Goal: Task Accomplishment & Management: Use online tool/utility

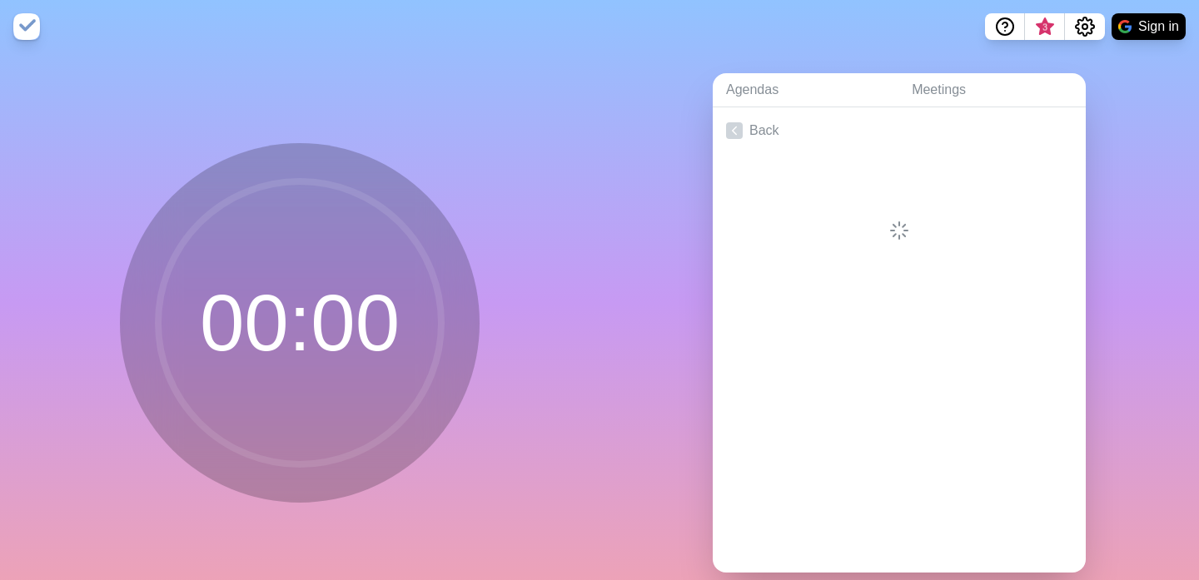
click at [554, 153] on div "00 : 00" at bounding box center [299, 329] width 599 height 553
click at [1041, 27] on span "3" at bounding box center [1044, 27] width 13 height 13
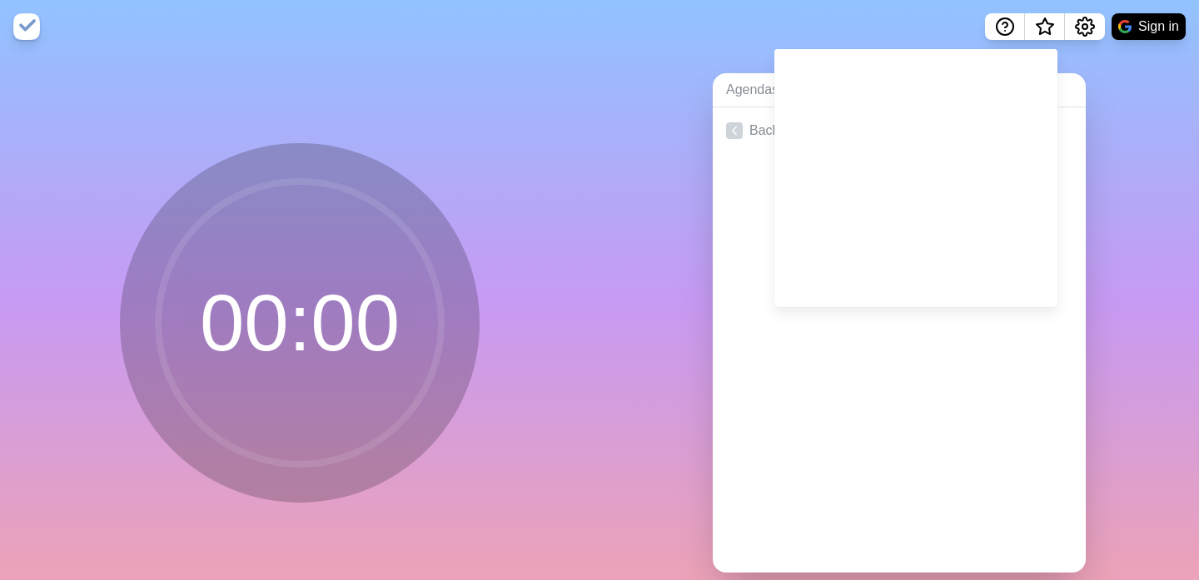
click at [1151, 152] on div "Agendas Meetings Back" at bounding box center [898, 329] width 599 height 553
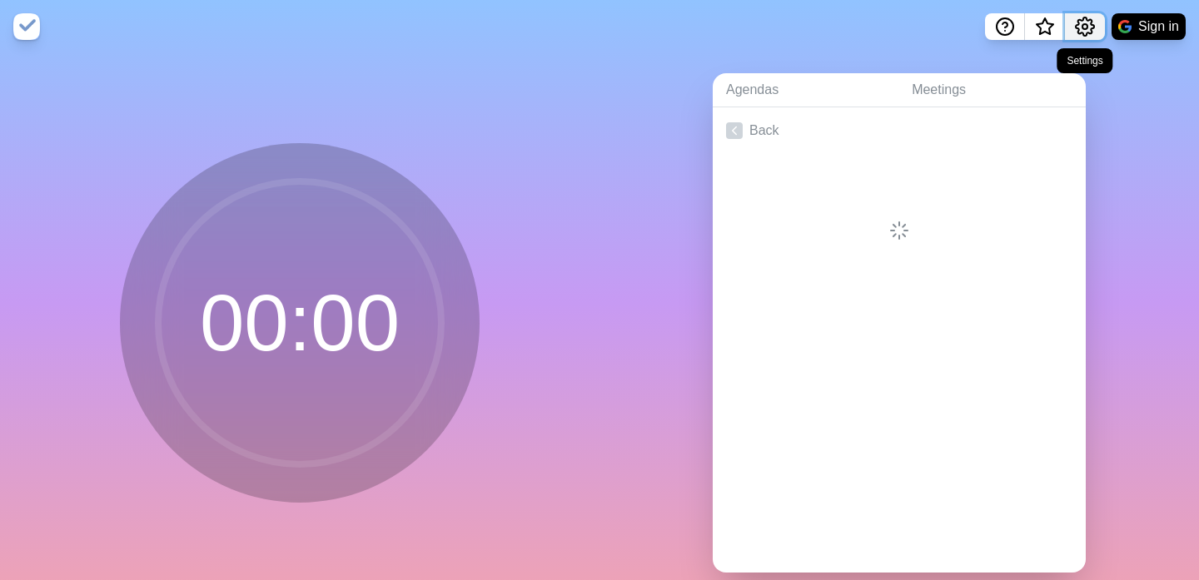
click at [1085, 28] on circle "Settings" at bounding box center [1084, 26] width 5 height 5
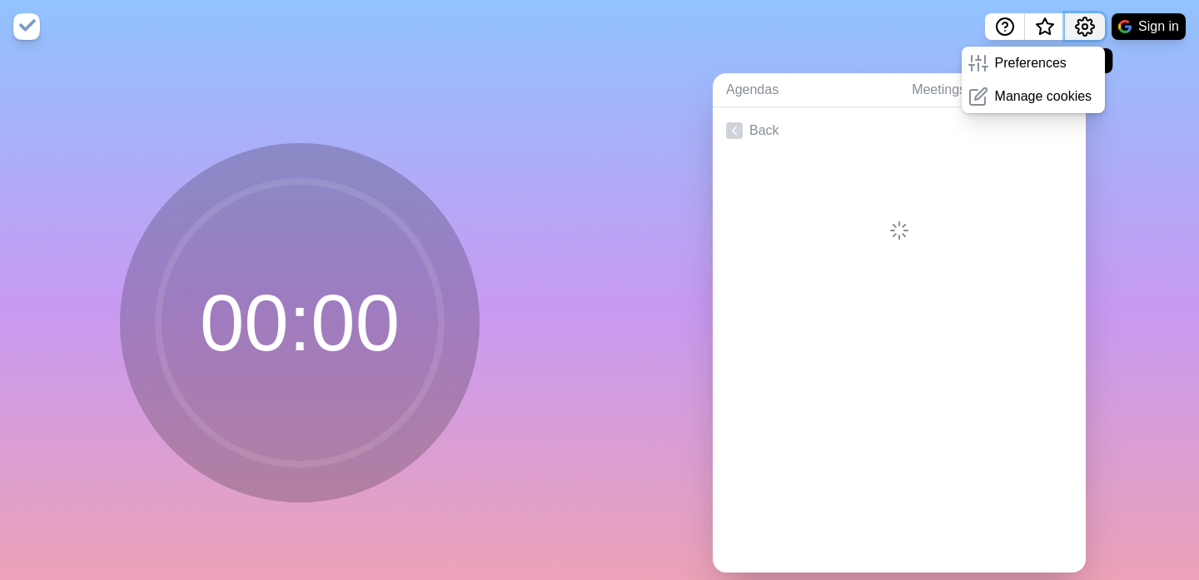
click at [1085, 28] on circle "Settings" at bounding box center [1084, 26] width 5 height 5
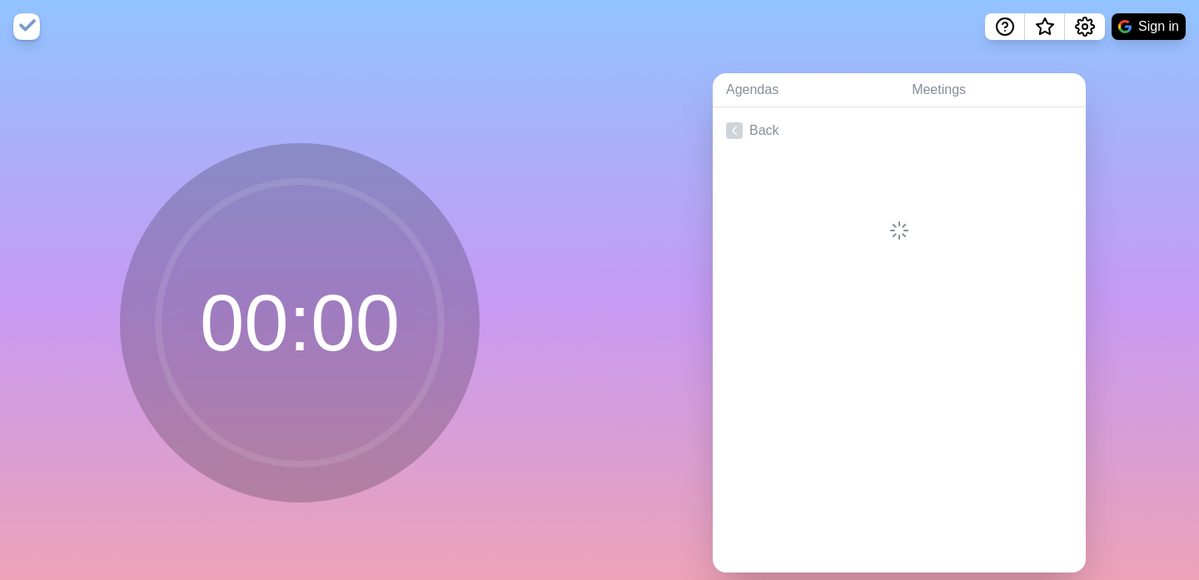
click at [1136, 212] on div "Agendas Meetings Back" at bounding box center [898, 329] width 599 height 553
click at [1163, 35] on button "Sign in" at bounding box center [1148, 26] width 74 height 27
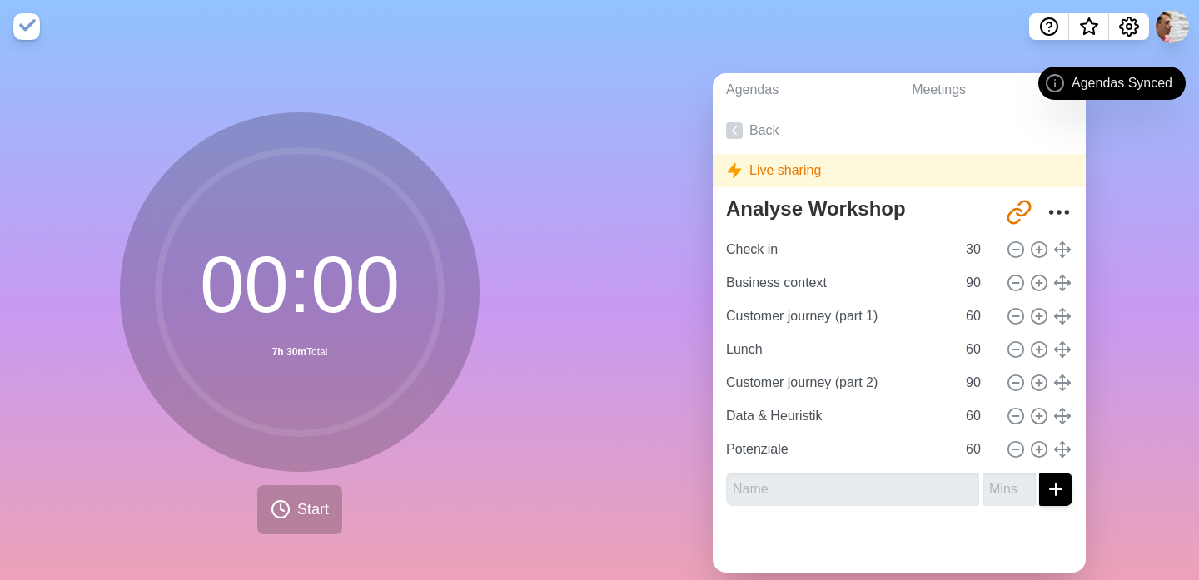
click at [892, 172] on div "Live sharing" at bounding box center [899, 170] width 373 height 33
click at [294, 499] on button "Start" at bounding box center [299, 509] width 85 height 49
click at [617, 385] on div "Agendas Meetings Back Live sharing Analyse Workshop http://timeblocks.co/-OXRtb…" at bounding box center [898, 329] width 599 height 553
click at [334, 289] on circle at bounding box center [299, 292] width 283 height 283
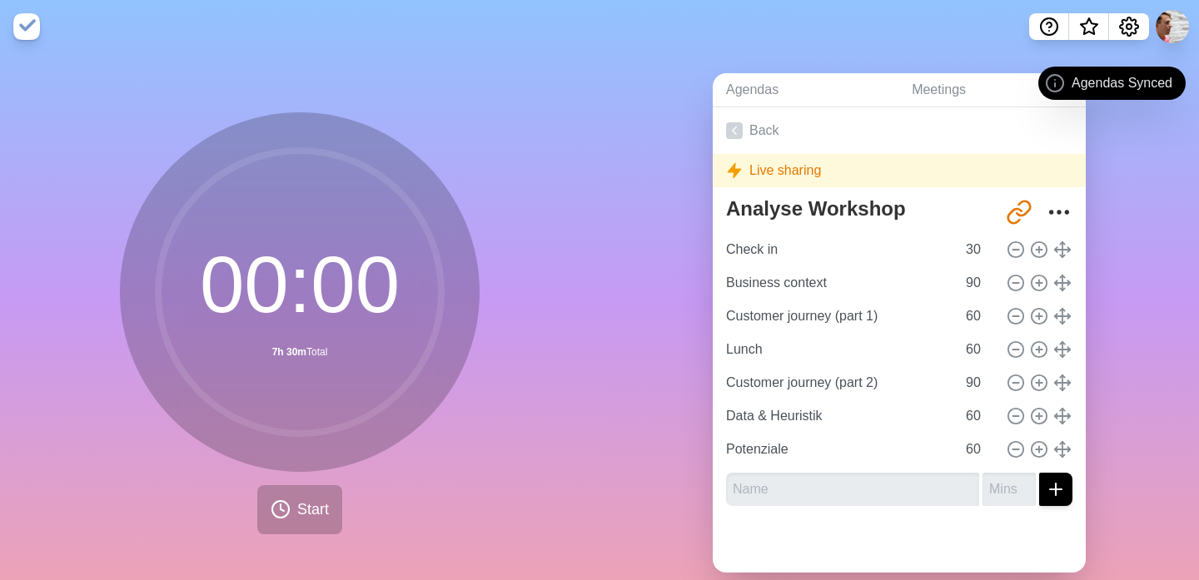
click at [423, 485] on div "00 : 00 7h 30m Total Start" at bounding box center [300, 323] width 360 height 422
click at [1060, 77] on circle at bounding box center [1054, 83] width 17 height 17
click at [613, 242] on div "Agendas Meetings Back Live sharing Analyse Workshop http://timeblocks.co/-OXRtb…" at bounding box center [898, 329] width 599 height 553
click at [32, 21] on img at bounding box center [26, 26] width 27 height 27
click at [276, 501] on circle at bounding box center [280, 509] width 17 height 17
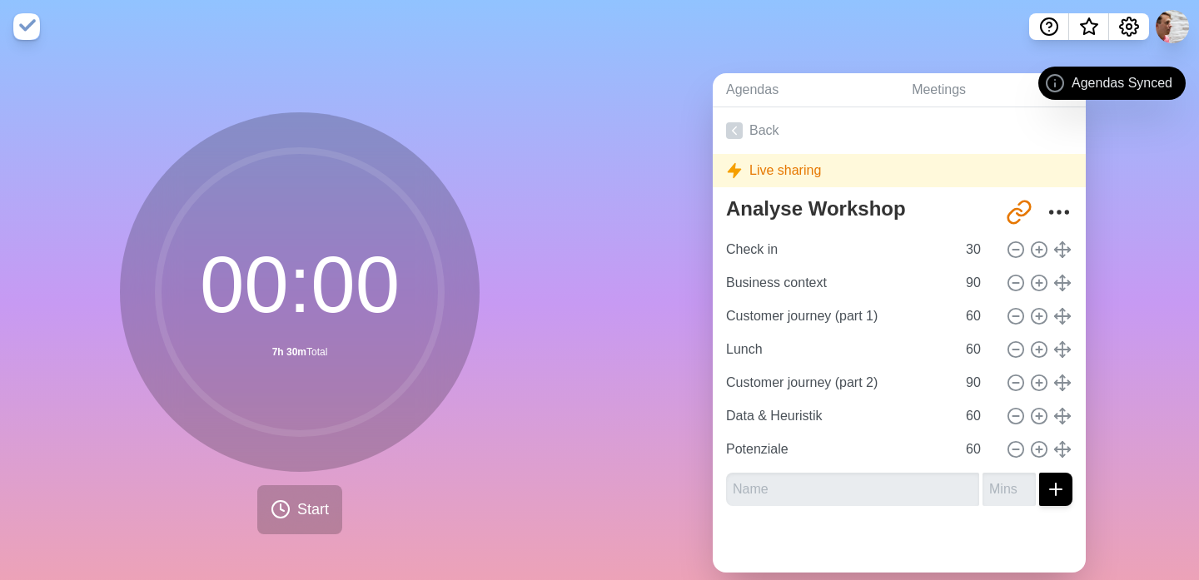
click at [272, 291] on circle at bounding box center [299, 292] width 283 height 283
click at [618, 271] on div "Agendas Meetings Back Live sharing Analyse Workshop http://timeblocks.co/-OXRtb…" at bounding box center [898, 329] width 599 height 553
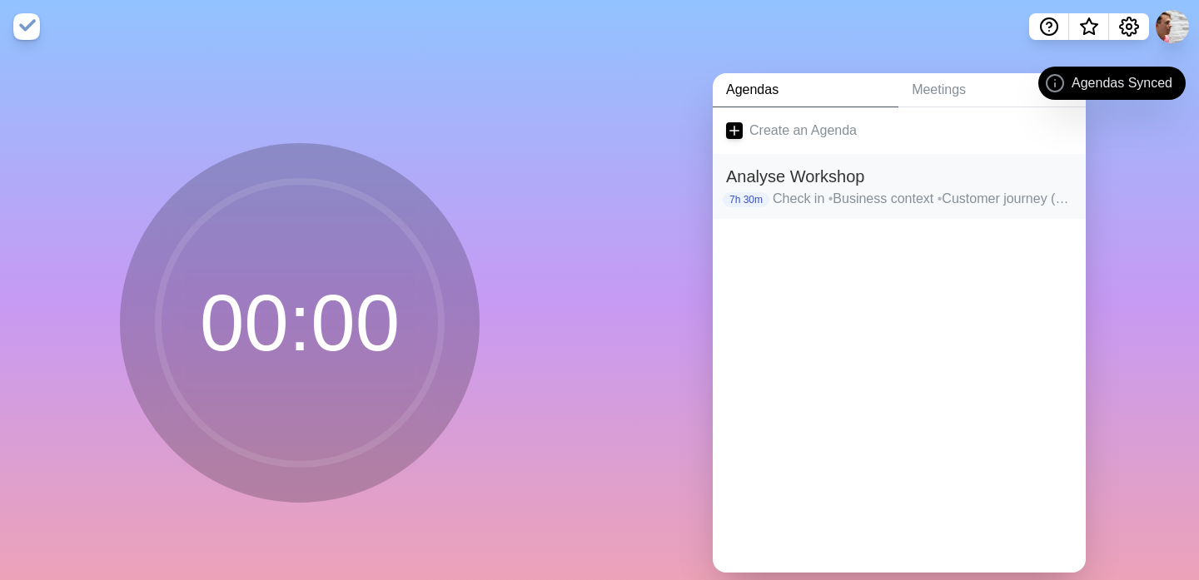
click at [841, 181] on h2 "Analyse Workshop" at bounding box center [899, 176] width 346 height 25
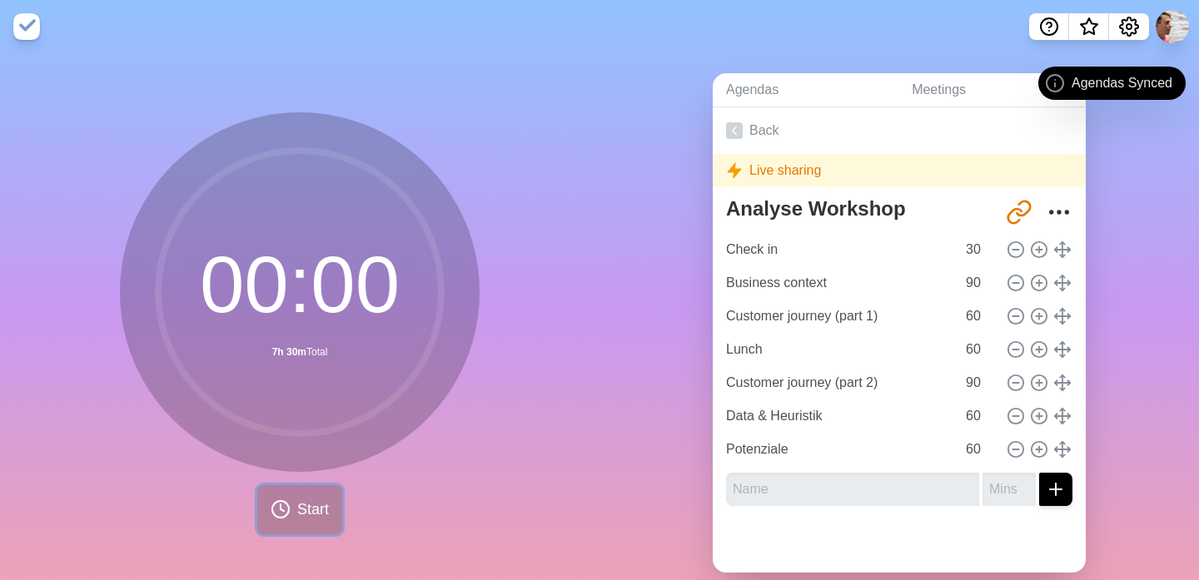
click at [289, 524] on button "Start" at bounding box center [299, 509] width 85 height 49
click at [281, 516] on icon at bounding box center [281, 509] width 20 height 20
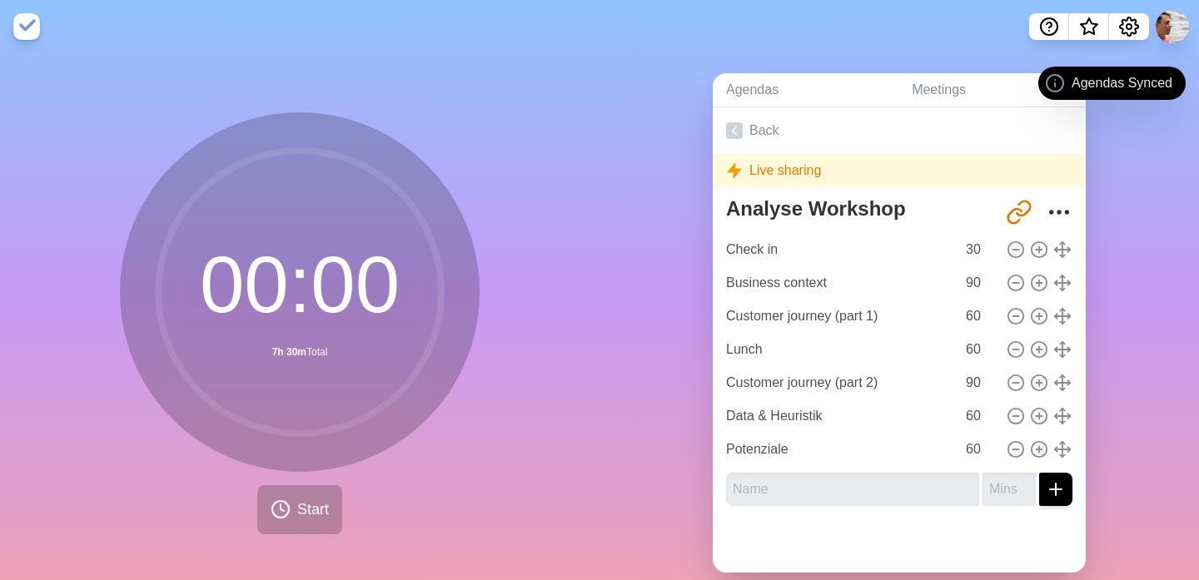
click at [915, 519] on div at bounding box center [899, 545] width 373 height 53
click at [1065, 492] on button "submit" at bounding box center [1055, 489] width 33 height 33
click at [1052, 211] on circle "More" at bounding box center [1051, 212] width 2 height 2
click at [1016, 214] on icon "Share link" at bounding box center [1019, 212] width 27 height 27
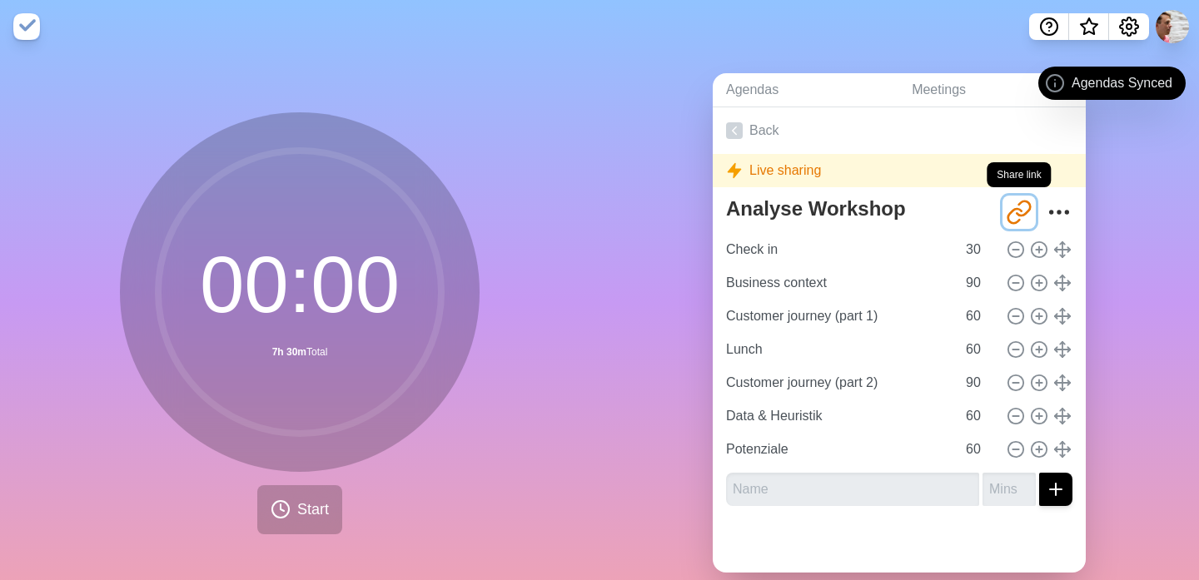
click at [1016, 214] on icon "Share link" at bounding box center [1019, 212] width 27 height 27
click at [1015, 210] on icon "Share link" at bounding box center [1019, 212] width 27 height 27
click at [1066, 211] on circle "More" at bounding box center [1066, 212] width 2 height 2
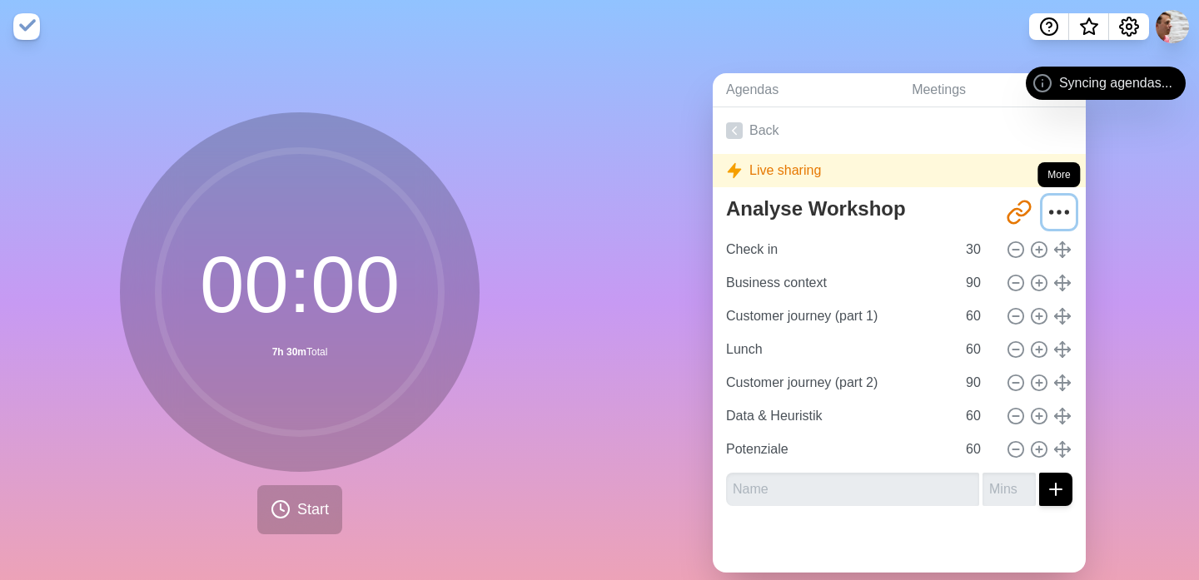
click at [1066, 211] on circle "More" at bounding box center [1066, 212] width 2 height 2
